Goal: Navigation & Orientation: Understand site structure

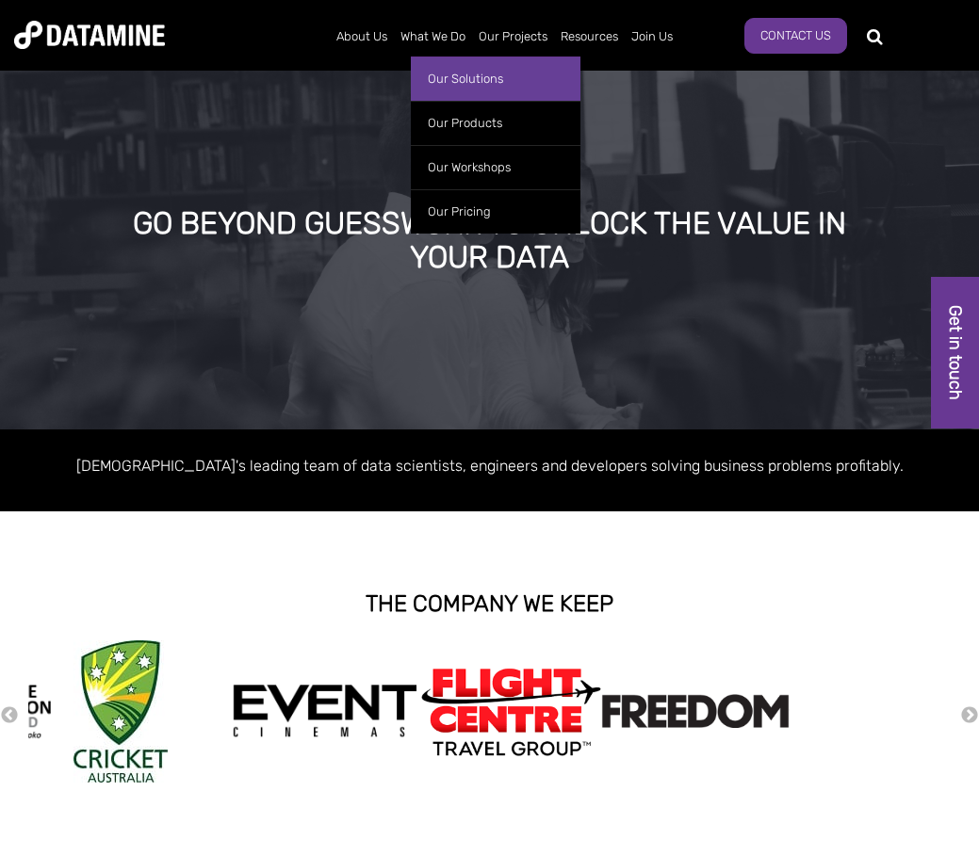
click at [461, 75] on link "Our Solutions" at bounding box center [496, 79] width 170 height 44
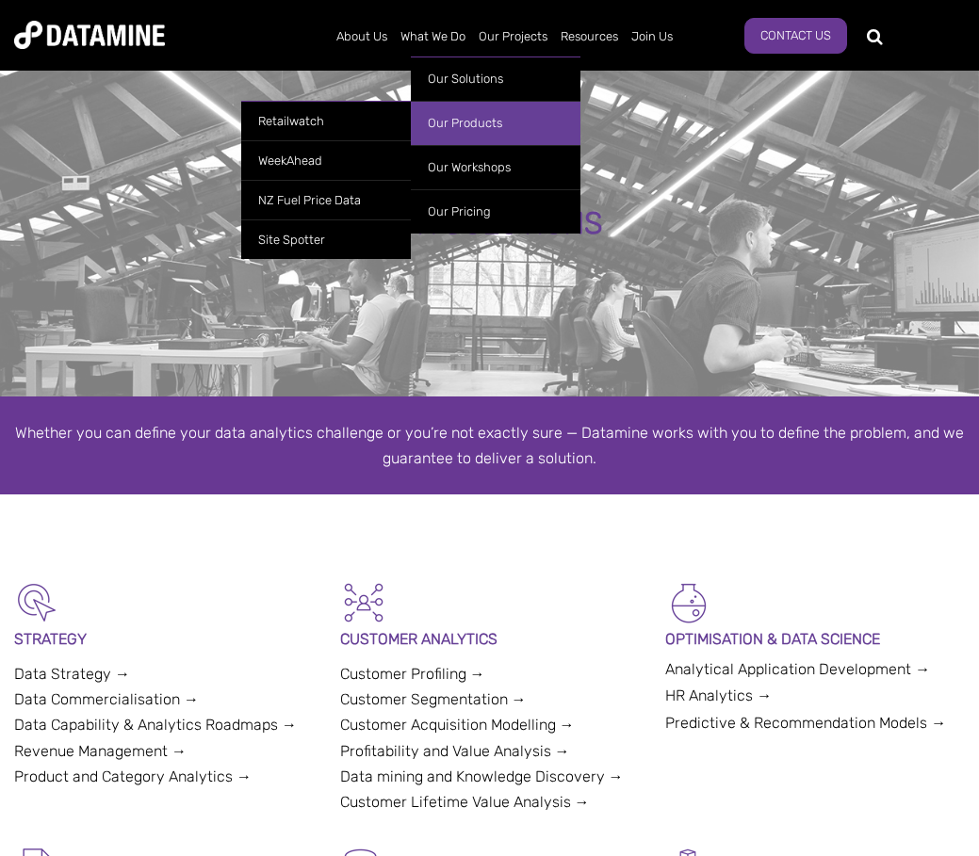
click at [461, 122] on link "Our Products" at bounding box center [496, 123] width 170 height 44
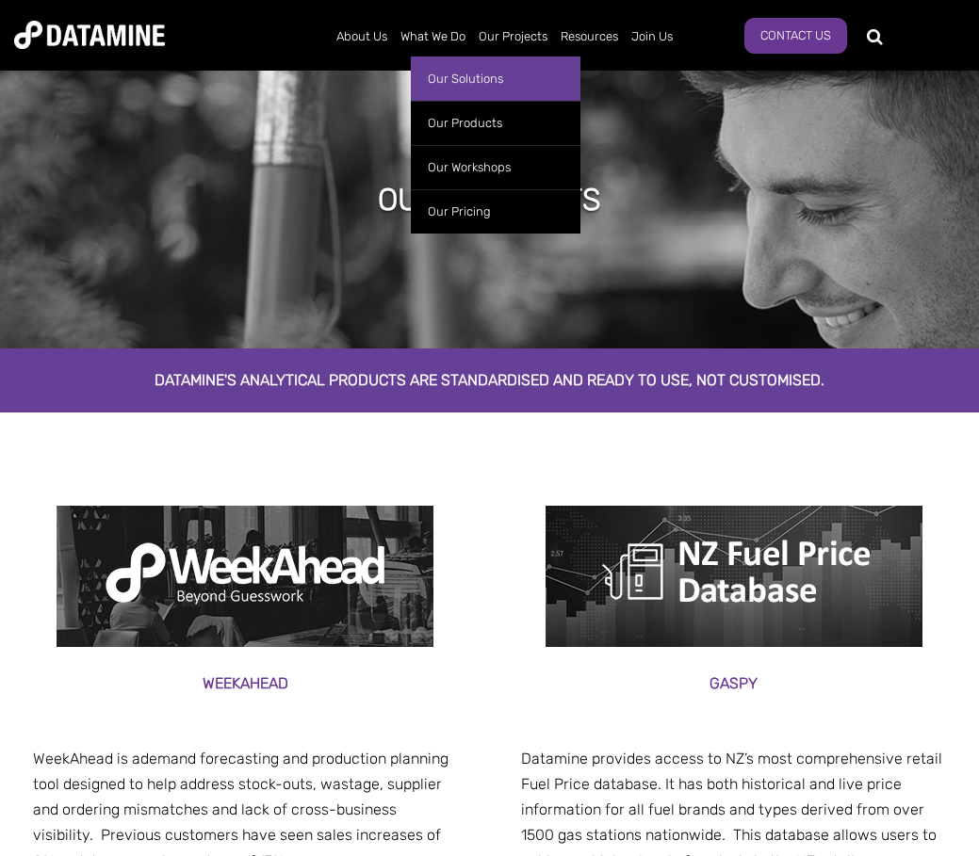
click at [465, 77] on link "Our Solutions" at bounding box center [496, 79] width 170 height 44
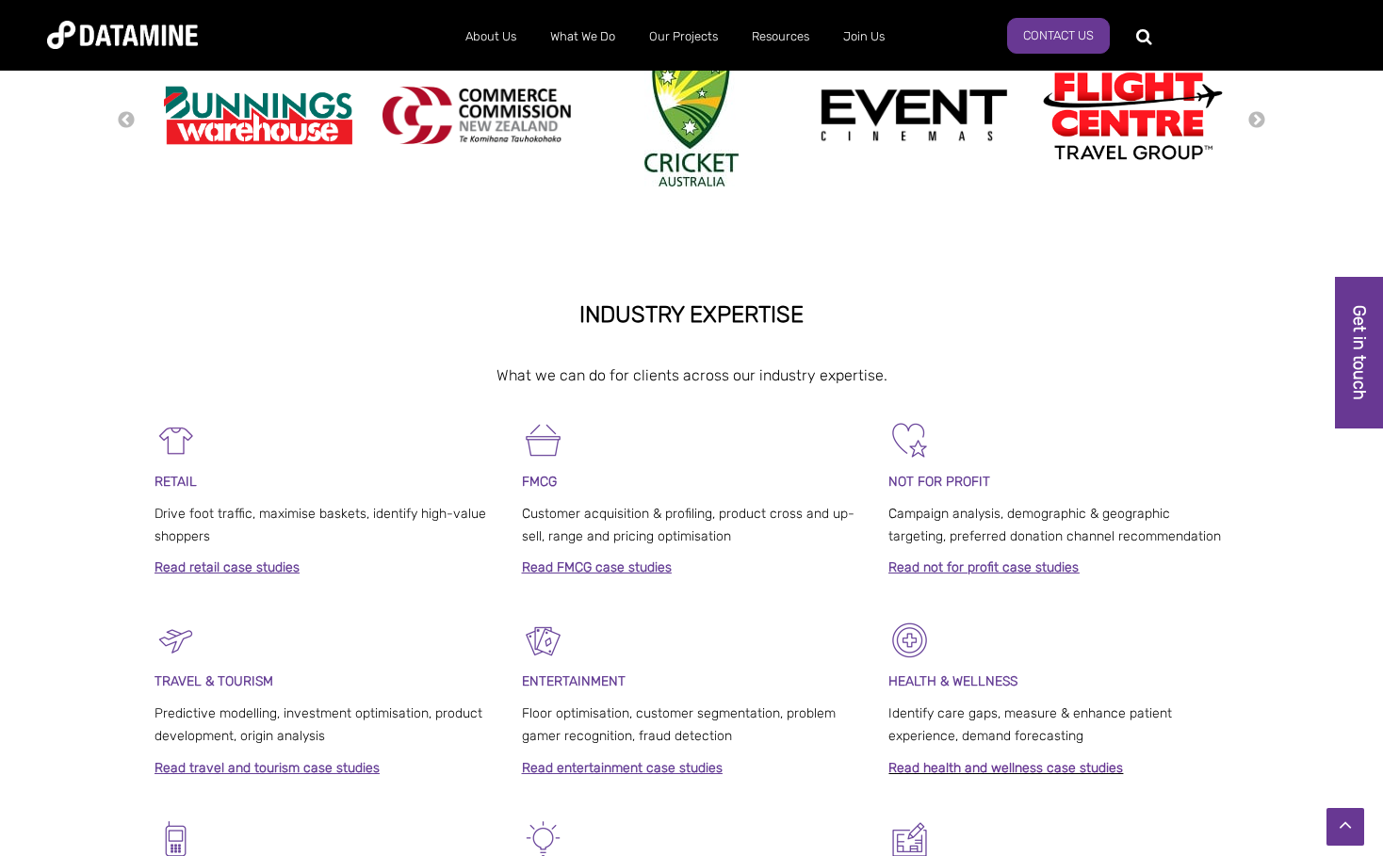
scroll to position [710, 0]
